Goal: Ask a question

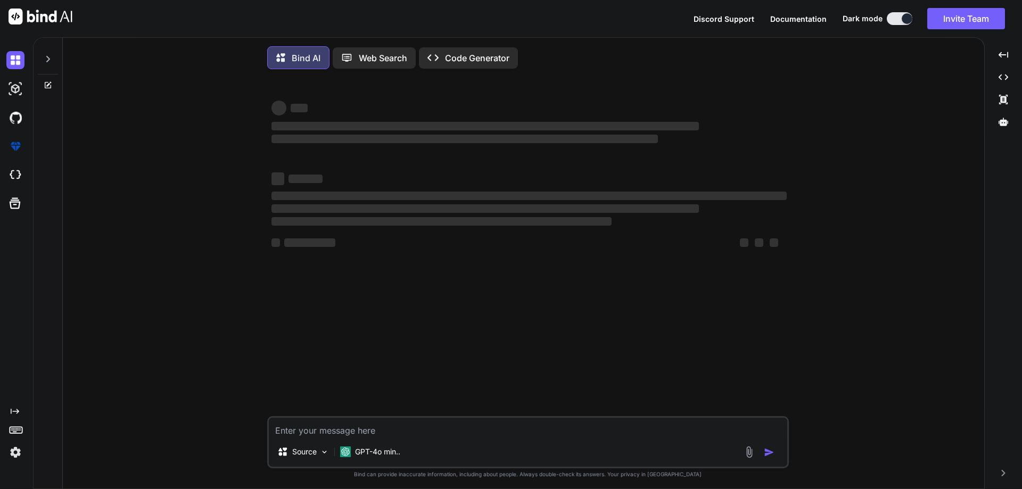
type textarea "x"
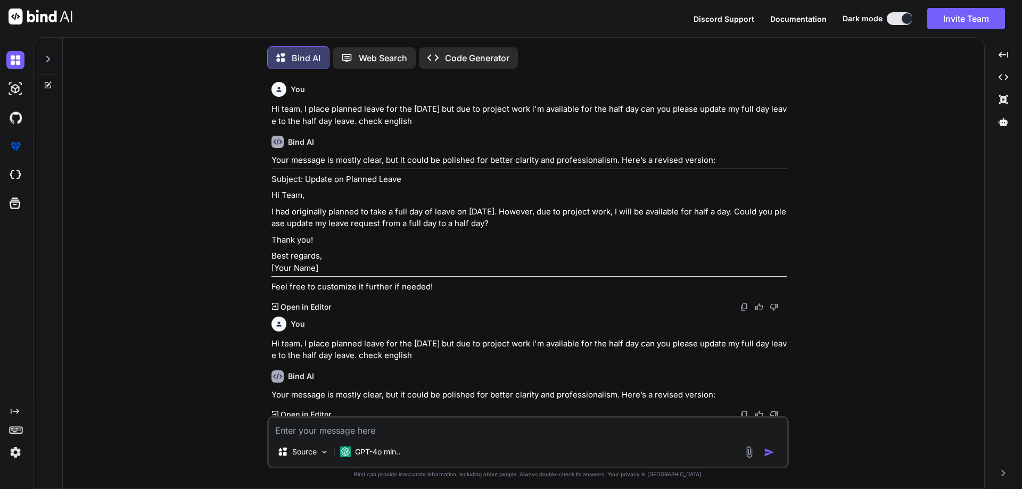
scroll to position [5, 0]
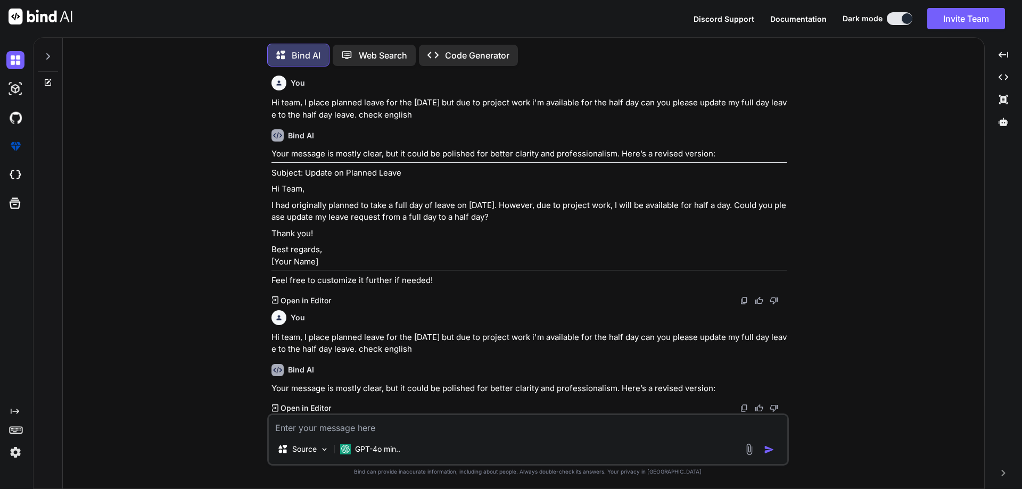
click at [44, 78] on icon at bounding box center [48, 82] width 9 height 9
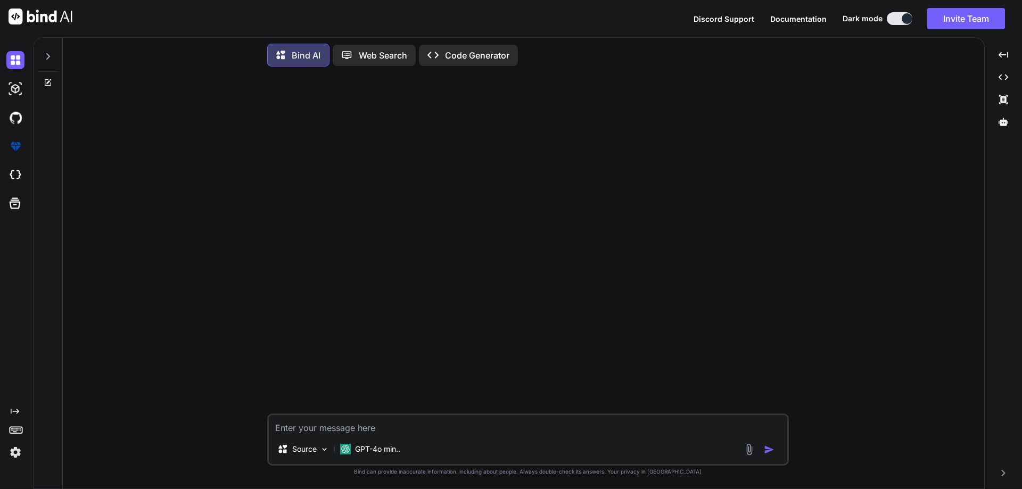
click at [386, 418] on textarea at bounding box center [528, 424] width 519 height 19
paste textarea "// Application state // Application state let currentStep = 1; let currentSubSt…"
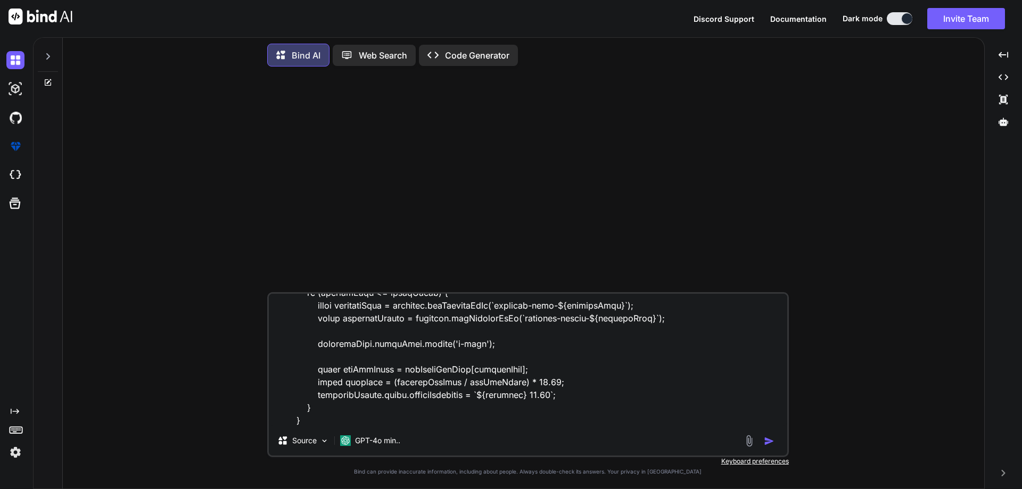
scroll to position [4436, 0]
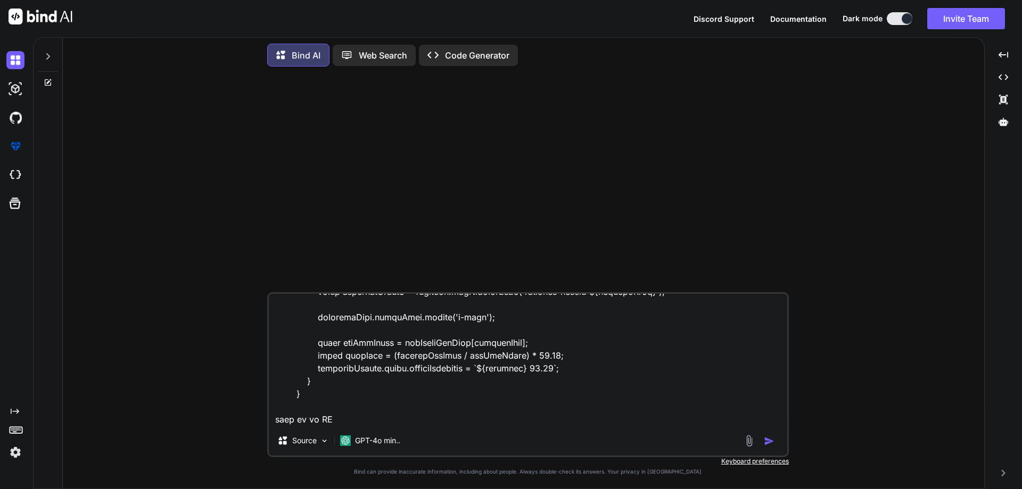
paste textarea "<!DOCTYPE html> <html lang="en"> <head> <meta charset="UTF-8" /> <meta name="vi…"
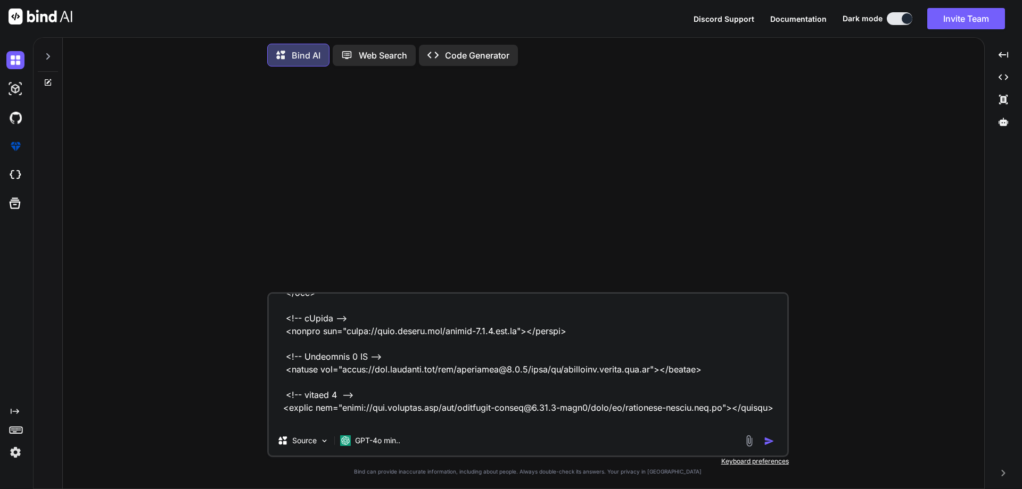
click at [381, 421] on textarea at bounding box center [528, 360] width 519 height 132
paste textarea "<div class="review-text text-start"> <button class="common-edit p-0 border-0" i…"
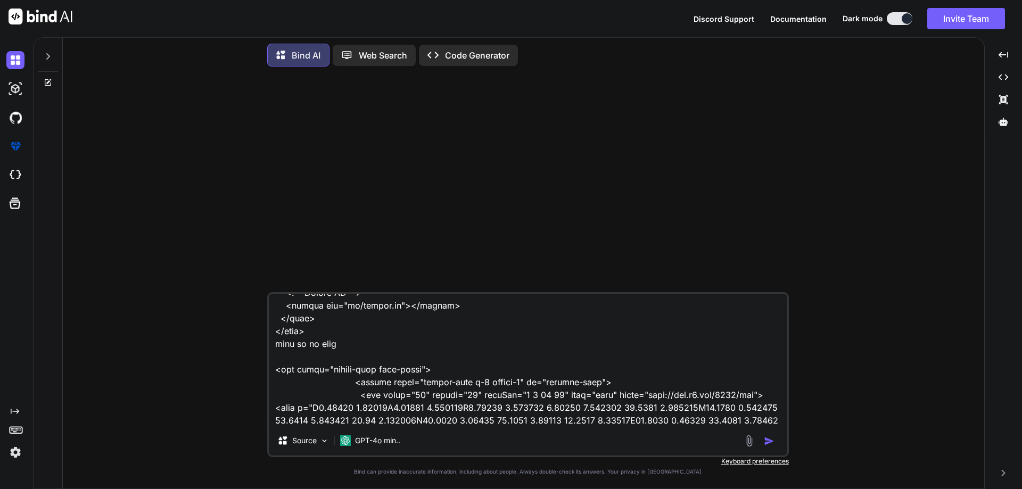
scroll to position [19168, 0]
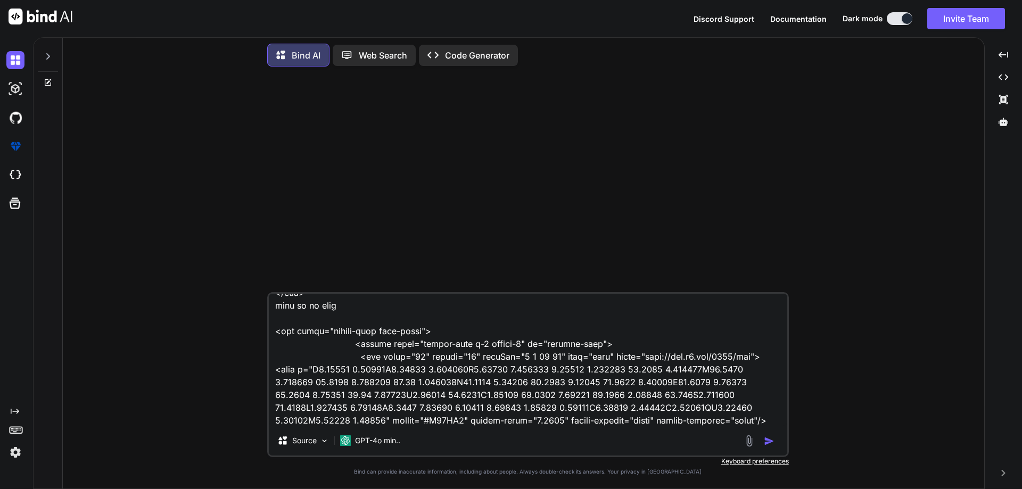
click at [414, 393] on textarea at bounding box center [528, 360] width 519 height 132
type textarea "// Application state // Application state let currentStep = 1; let currentSubSt…"
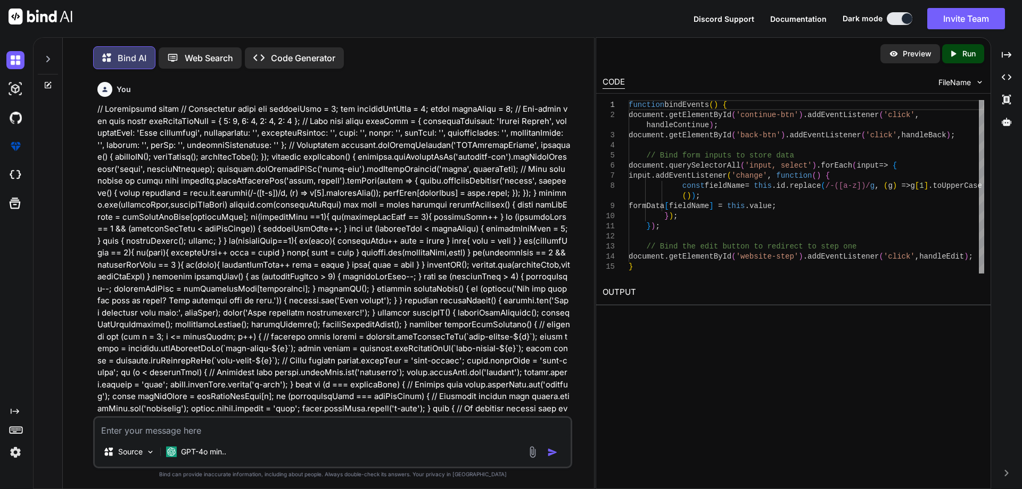
scroll to position [4018, 0]
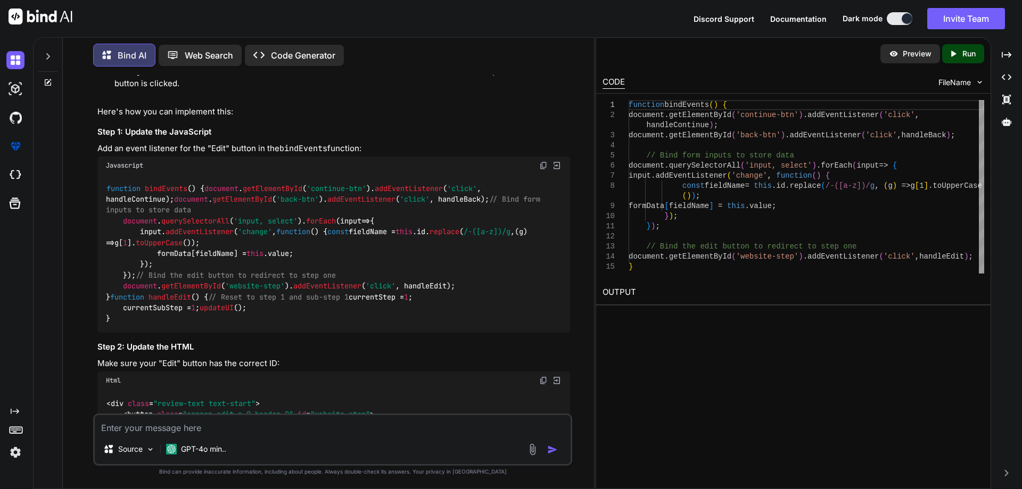
click at [354, 282] on span "addEventListener" at bounding box center [327, 287] width 68 height 10
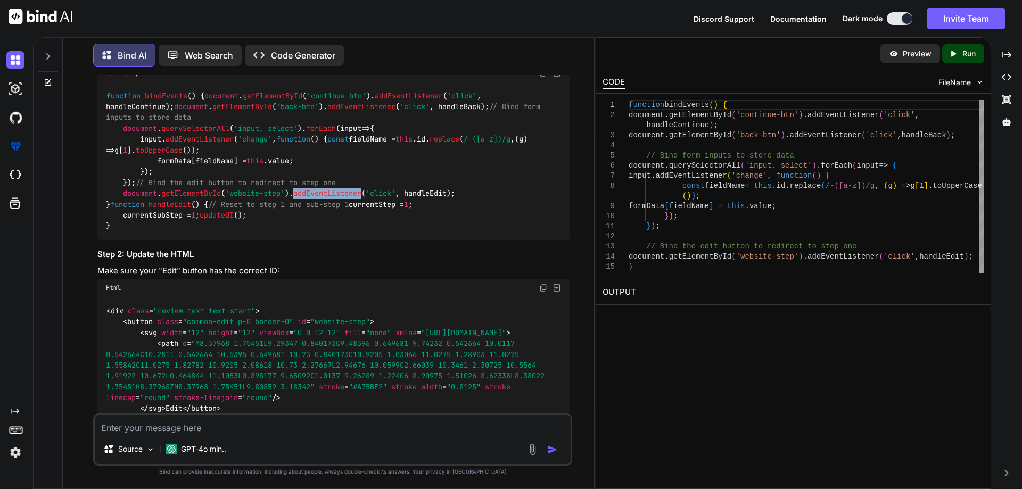
scroll to position [4124, 0]
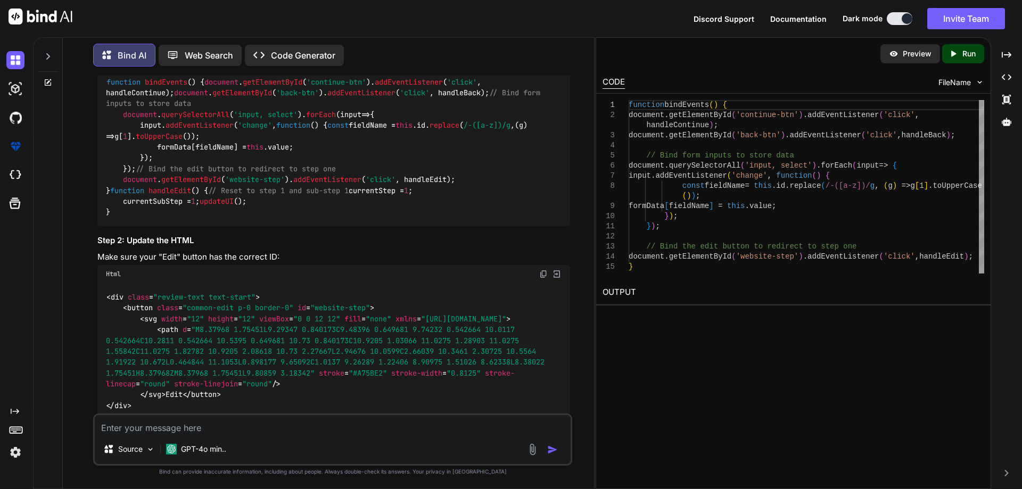
click at [264, 175] on span "'website-step'" at bounding box center [255, 180] width 60 height 10
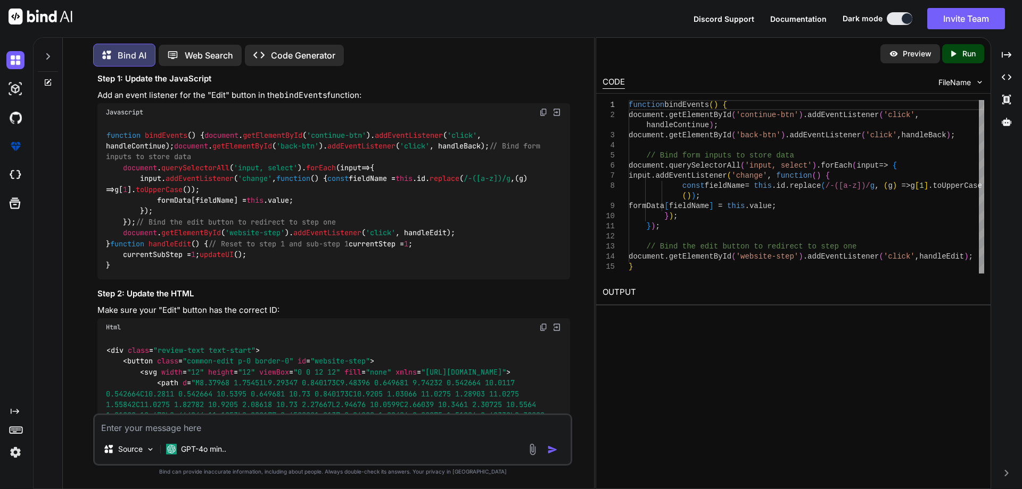
click at [416, 220] on code "function bindEvents ( ) { document . getElementById ( 'continue-btn' ). addEven…" at bounding box center [325, 200] width 439 height 141
click at [178, 249] on span "handleEdit" at bounding box center [170, 244] width 43 height 10
drag, startPoint x: 116, startPoint y: 273, endPoint x: 230, endPoint y: 271, distance: 113.9
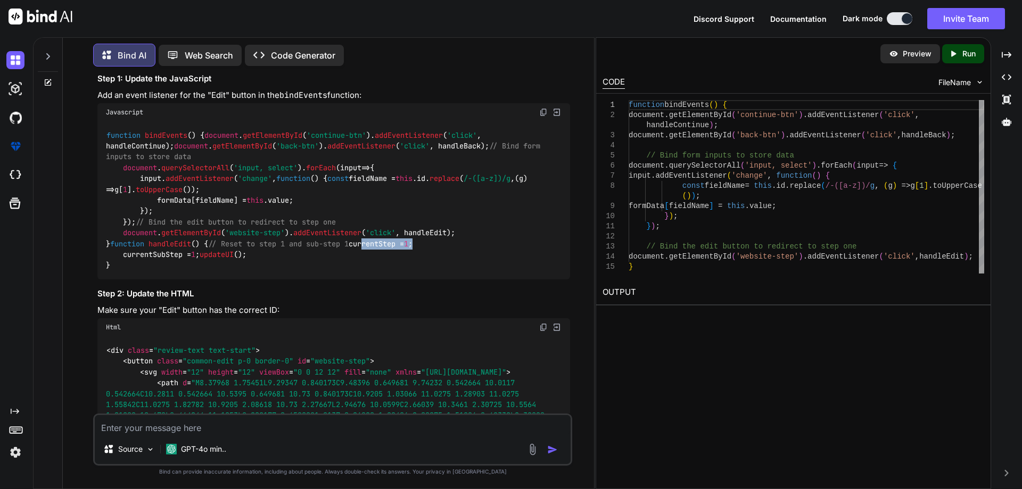
click at [230, 271] on div "function bindEvents ( ) { document . getElementById ( 'continue-btn' ). addEven…" at bounding box center [333, 200] width 473 height 158
drag, startPoint x: 119, startPoint y: 284, endPoint x: 265, endPoint y: 284, distance: 146.4
click at [265, 280] on div "function bindEvents ( ) { document . getElementById ( 'continue-btn' ). addEven…" at bounding box center [333, 200] width 473 height 158
click at [160, 245] on span "handleEdit" at bounding box center [170, 244] width 43 height 10
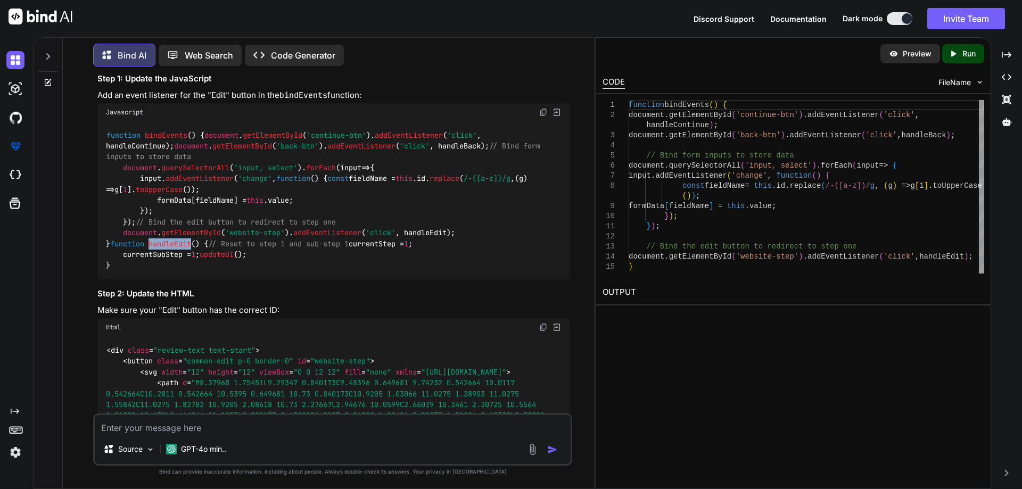
copy span "handleEdit"
click at [438, 216] on code "function bindEvents ( ) { document . getElementById ( 'continue-btn' ). addEven…" at bounding box center [325, 200] width 439 height 141
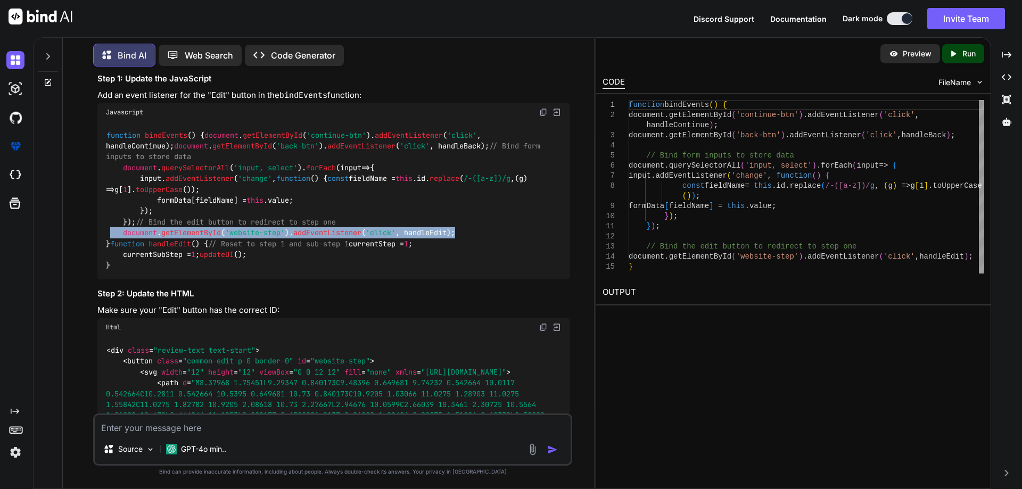
drag, startPoint x: 111, startPoint y: 217, endPoint x: 472, endPoint y: 212, distance: 361.5
click at [472, 212] on div "function bindEvents ( ) { document . getElementById ( 'continue-btn' ). addEven…" at bounding box center [333, 200] width 473 height 158
copy code "document . getElementById ( 'website-step' ). addEventListener ( 'click' , hand…"
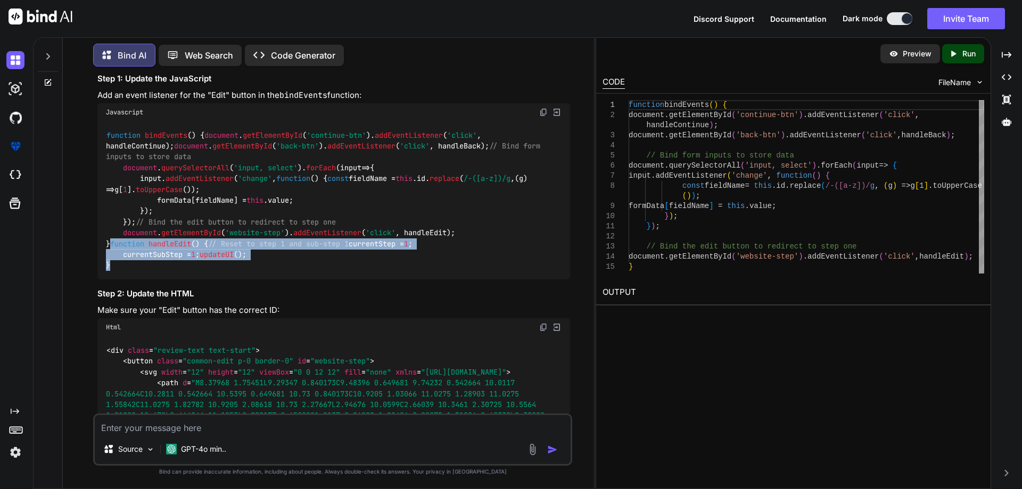
drag, startPoint x: 102, startPoint y: 248, endPoint x: 118, endPoint y: 299, distance: 53.5
click at [118, 280] on div "function bindEvents ( ) { document . getElementById ( 'continue-btn' ). addEven…" at bounding box center [333, 200] width 473 height 158
copy code "function handleEdit ( ) { // Reset to step 1 and sub-step 1 currentStep = 1 ; c…"
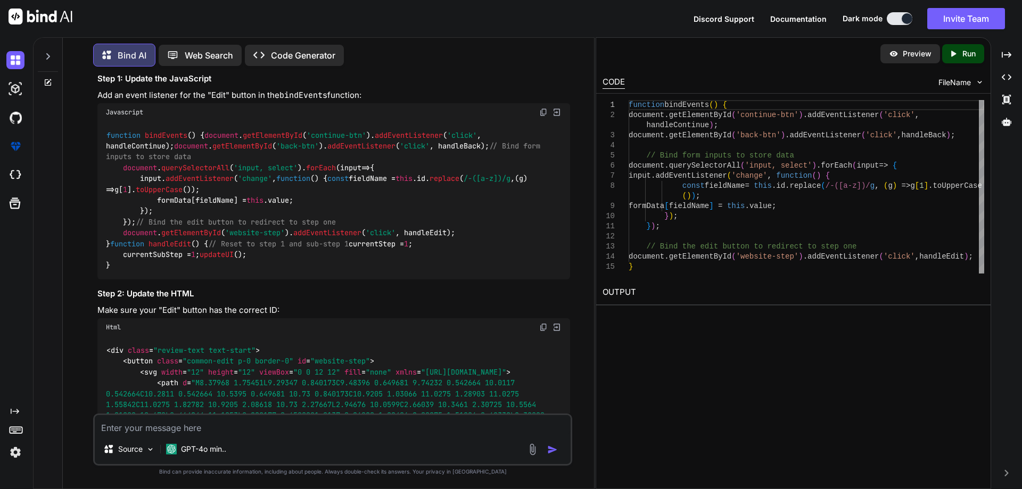
click at [386, 430] on textarea at bounding box center [333, 424] width 476 height 19
type textarea "if i have multiple buttons and i have to redirect to the different steps how ca…"
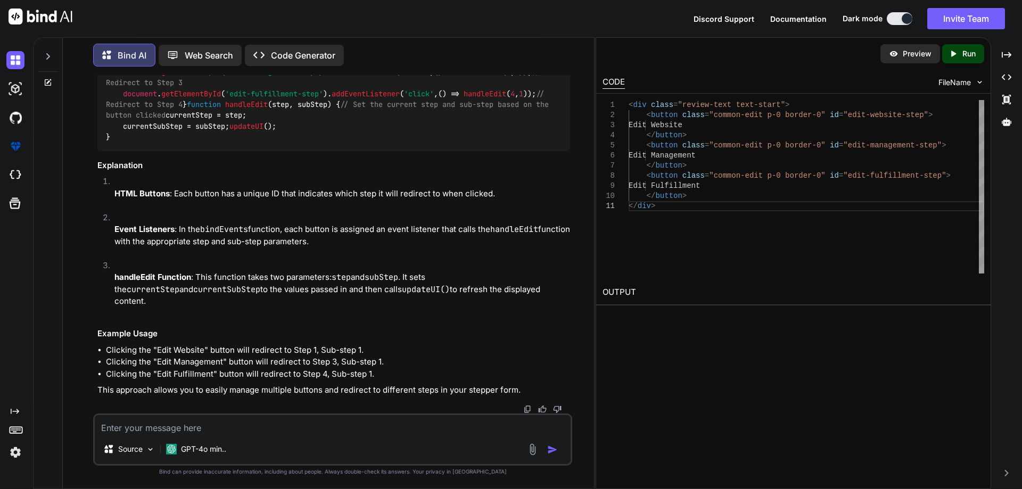
scroll to position [5035, 0]
click at [191, 142] on code "function bindEvents ( ) { document . getElementById ( 'continue-btn' ). addEven…" at bounding box center [329, 44] width 447 height 195
copy code "step"
click at [216, 142] on code "function bindEvents ( ) { document . getElementById ( 'continue-btn' ). addEven…" at bounding box center [329, 44] width 447 height 195
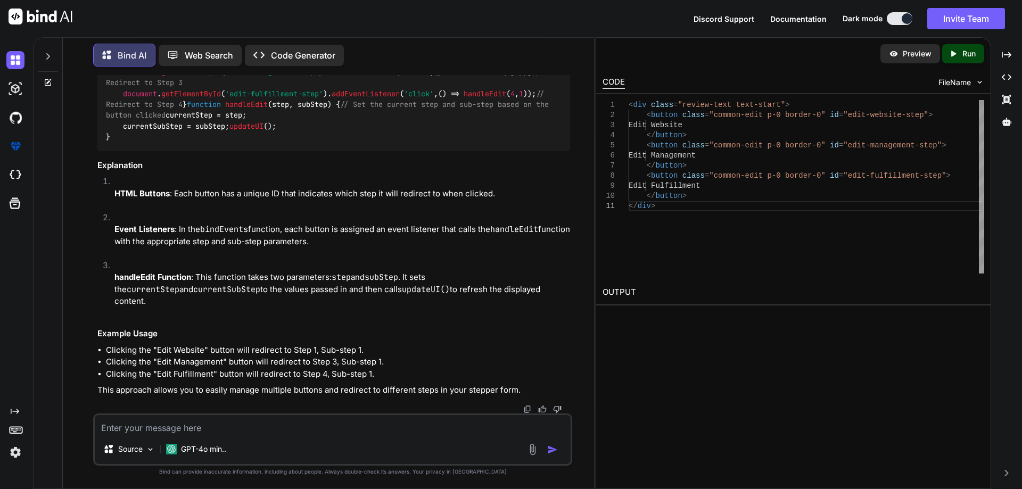
click at [216, 142] on code "function bindEvents ( ) { document . getElementById ( 'continue-btn' ). addEven…" at bounding box center [329, 44] width 447 height 195
copy code "subStep"
drag, startPoint x: 116, startPoint y: 170, endPoint x: 547, endPoint y: 170, distance: 431.8
click at [547, 142] on code "function bindEvents ( ) { document . getElementById ( 'continue-btn' ). addEven…" at bounding box center [329, 44] width 447 height 195
copy code "document . getElementById ( 'edit-website-step' ). addEventListener ( 'click' ,…"
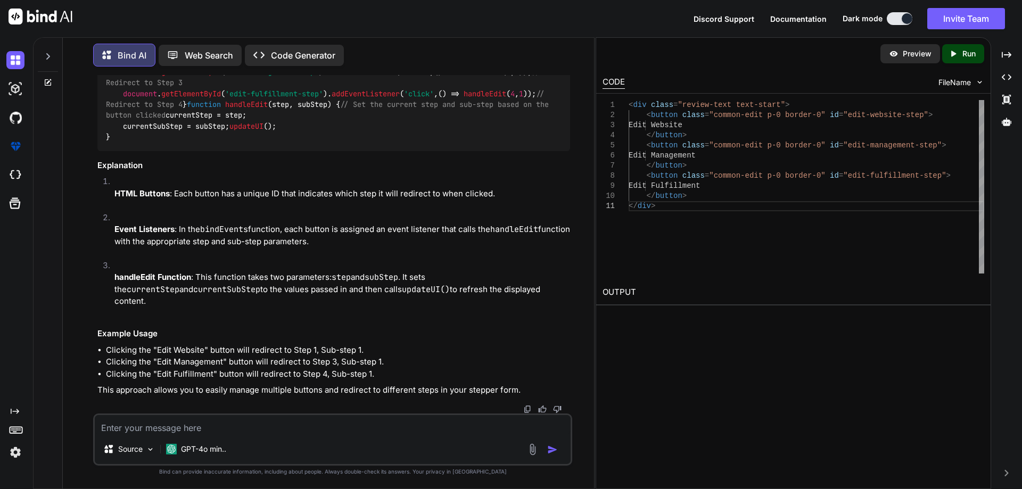
click at [368, 55] on span "addEventListener" at bounding box center [349, 50] width 68 height 10
drag, startPoint x: 537, startPoint y: 167, endPoint x: 123, endPoint y: 170, distance: 413.7
click at [123, 142] on code "function bindEvents ( ) { document . getElementById ( 'continue-btn' ). addEven…" at bounding box center [329, 44] width 447 height 195
copy code "document . getElementById ( 'edit-website-step' ). addEventListener ( 'click' ,…"
drag, startPoint x: 193, startPoint y: 256, endPoint x: 248, endPoint y: 254, distance: 54.9
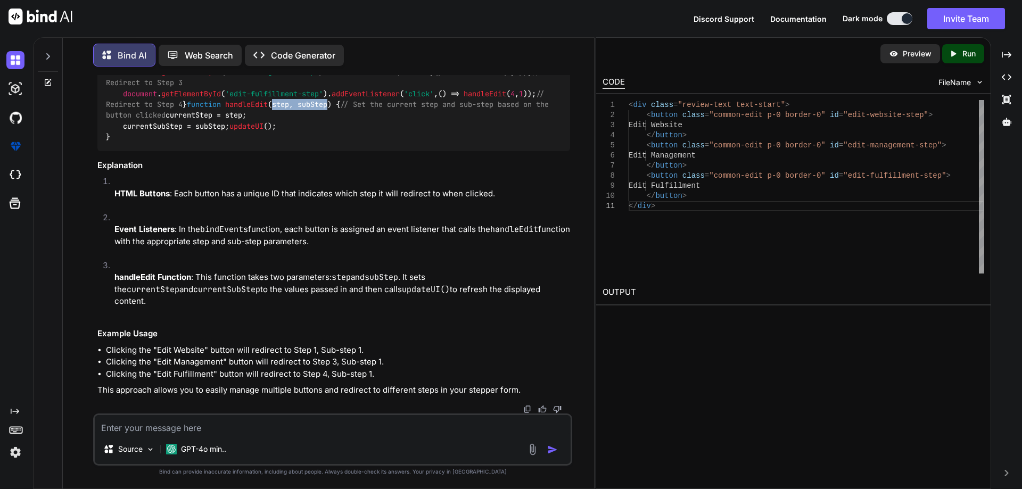
click at [272, 109] on span "step, subStep" at bounding box center [299, 105] width 55 height 10
copy span "step, subStep"
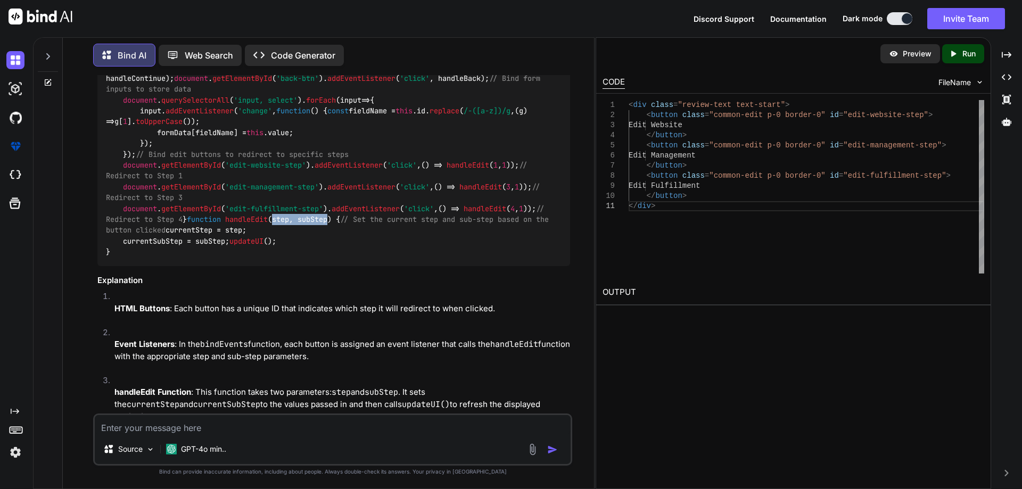
scroll to position [4875, 0]
